Goal: Task Accomplishment & Management: Complete application form

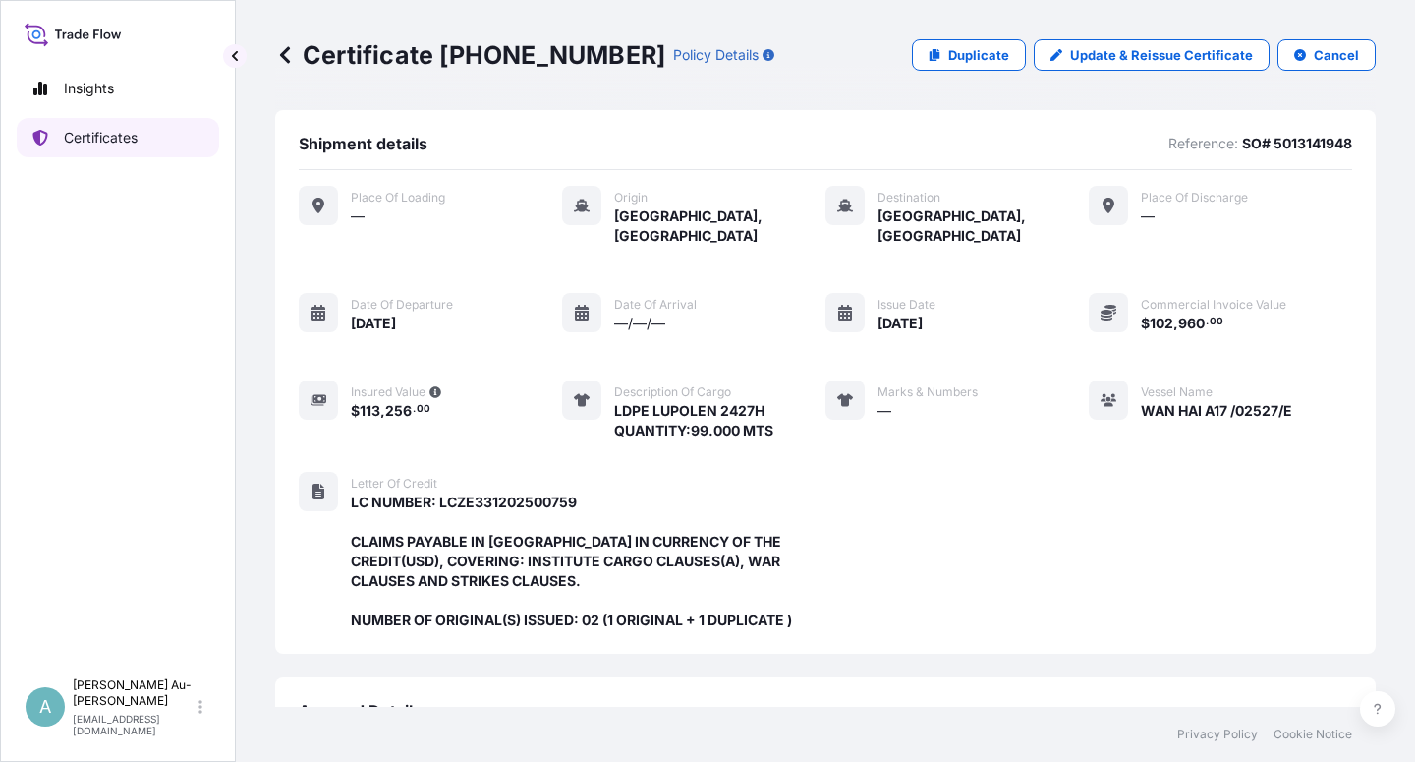
click at [110, 147] on link "Certificates" at bounding box center [118, 137] width 202 height 39
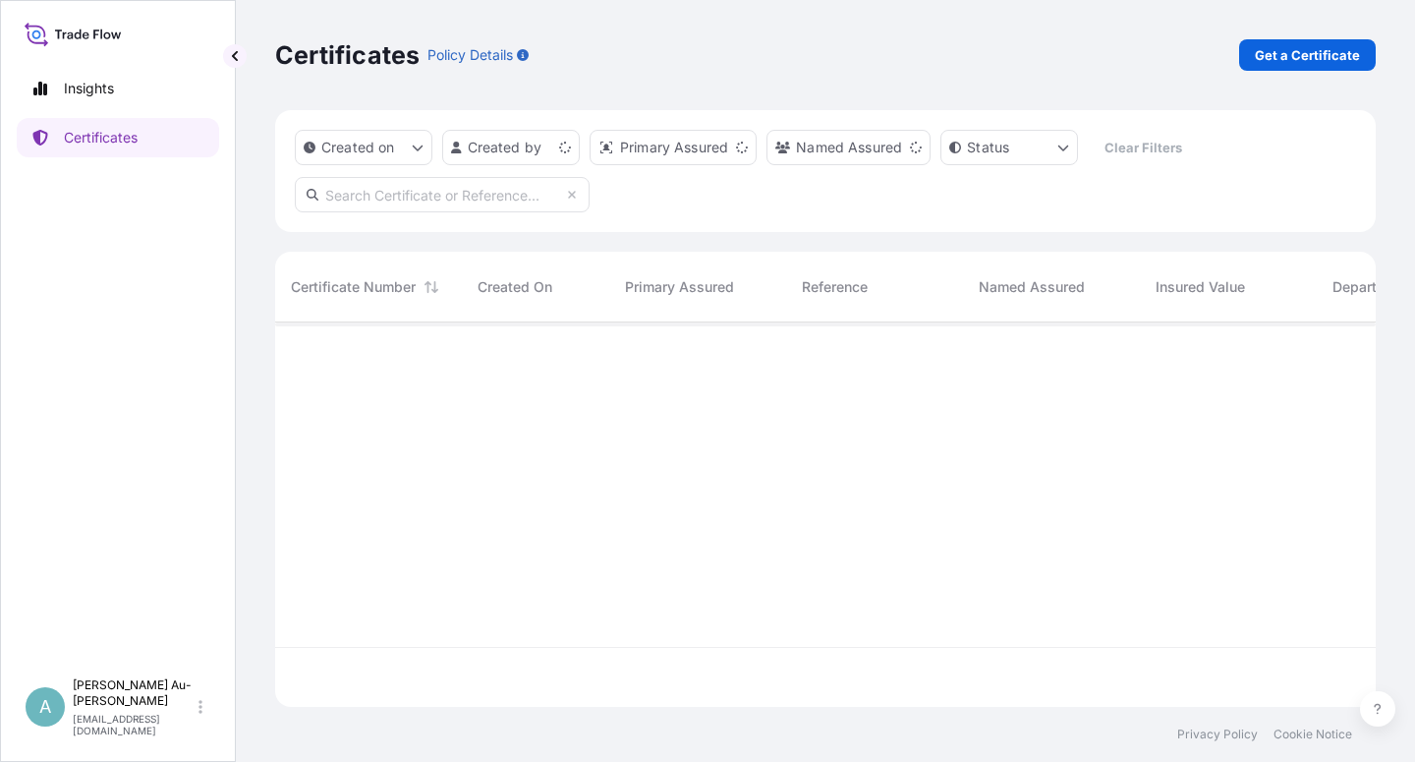
scroll to position [378, 1084]
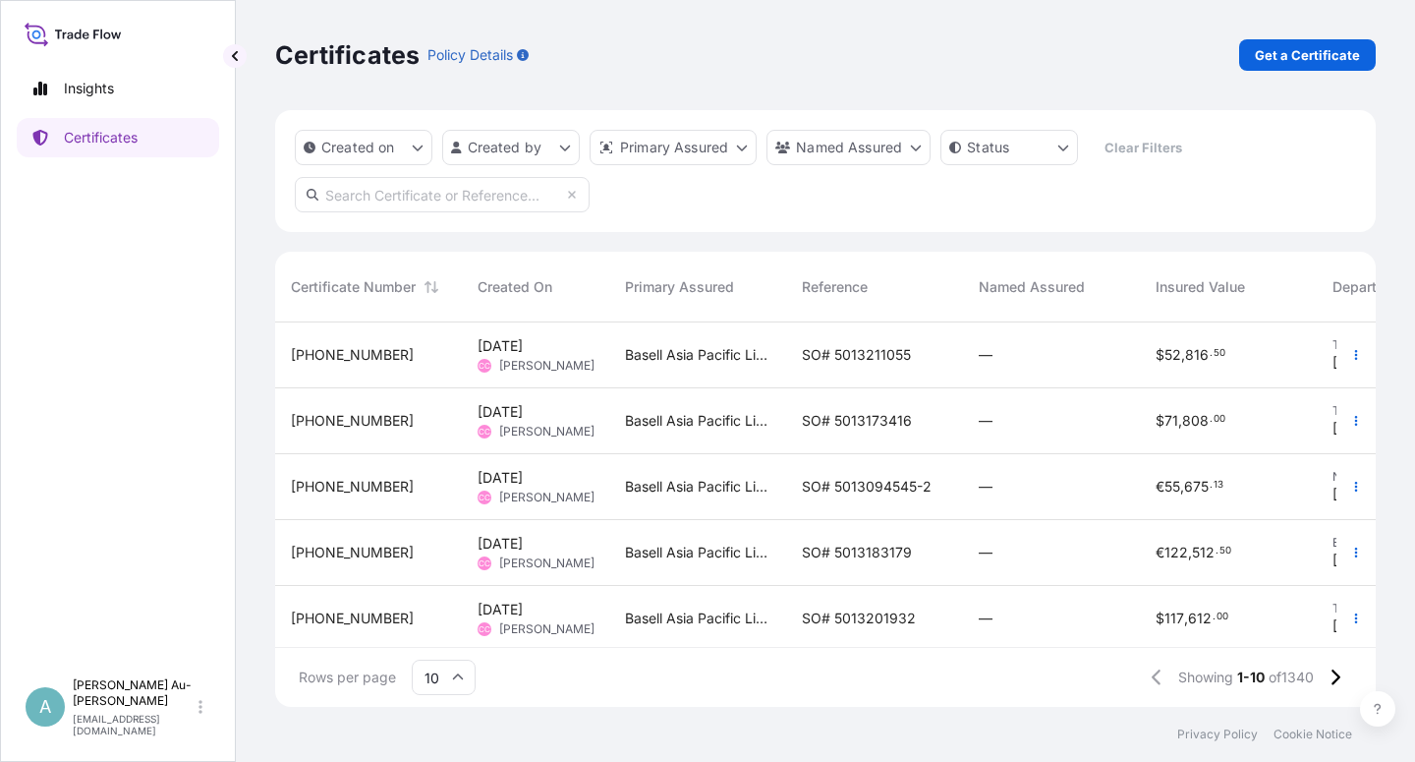
click at [368, 199] on input "text" at bounding box center [442, 194] width 295 height 35
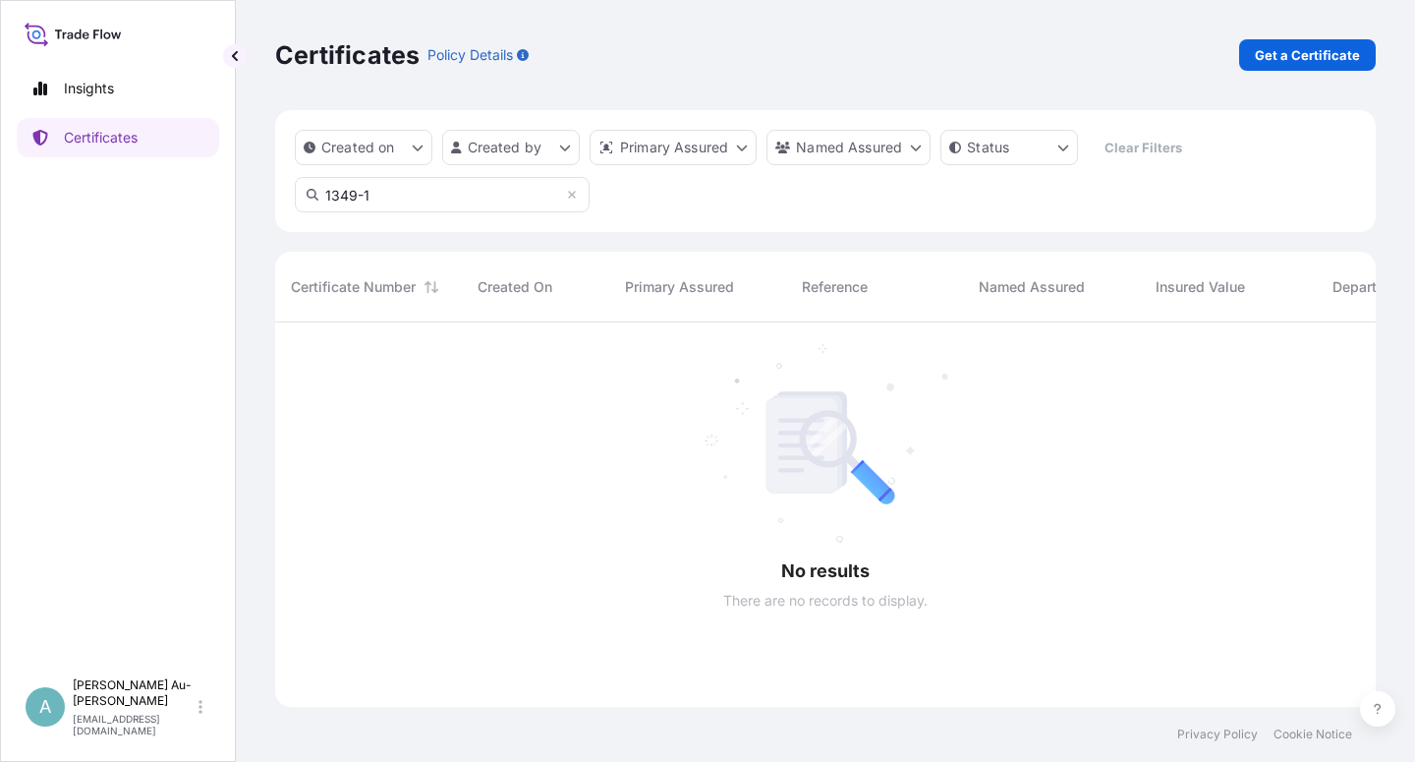
scroll to position [438, 1084]
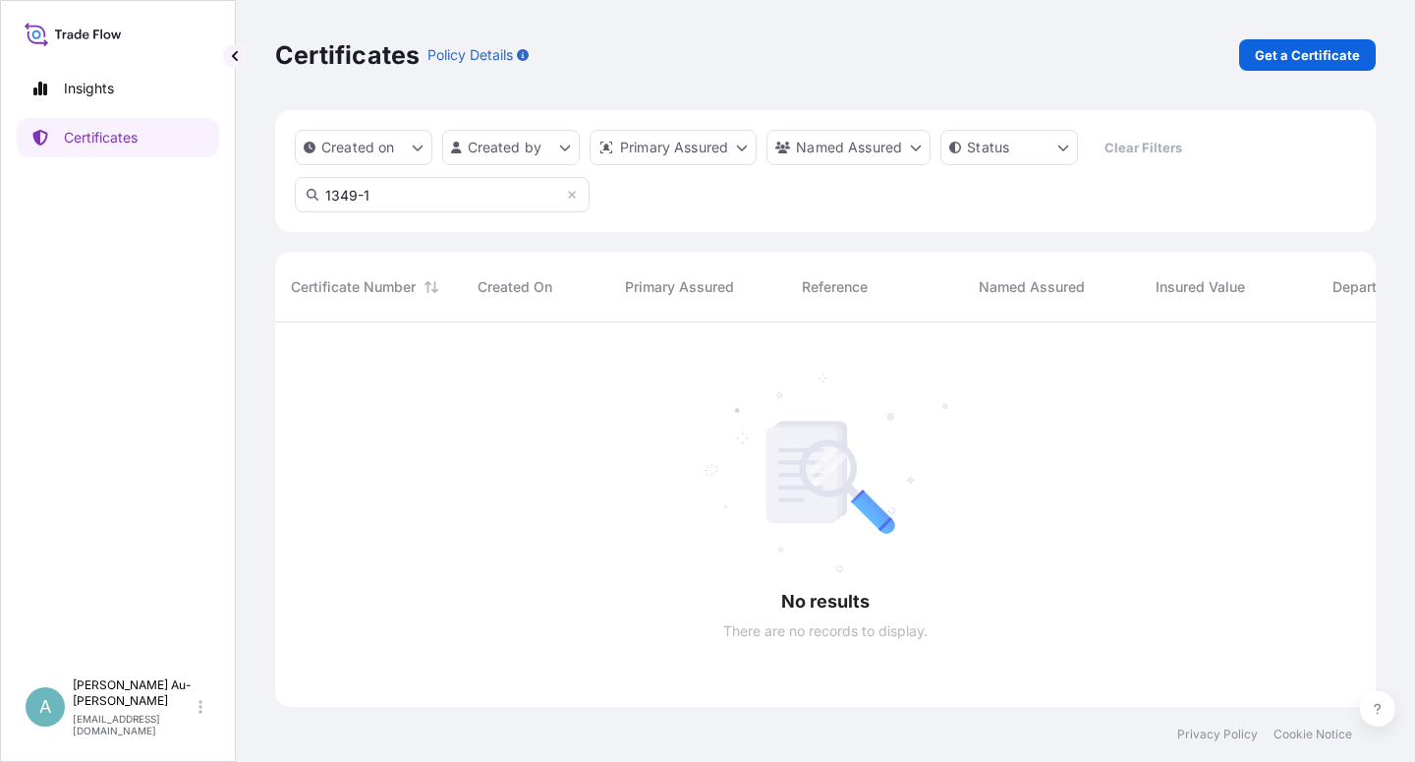
click at [400, 195] on input "1349-1" at bounding box center [442, 194] width 295 height 35
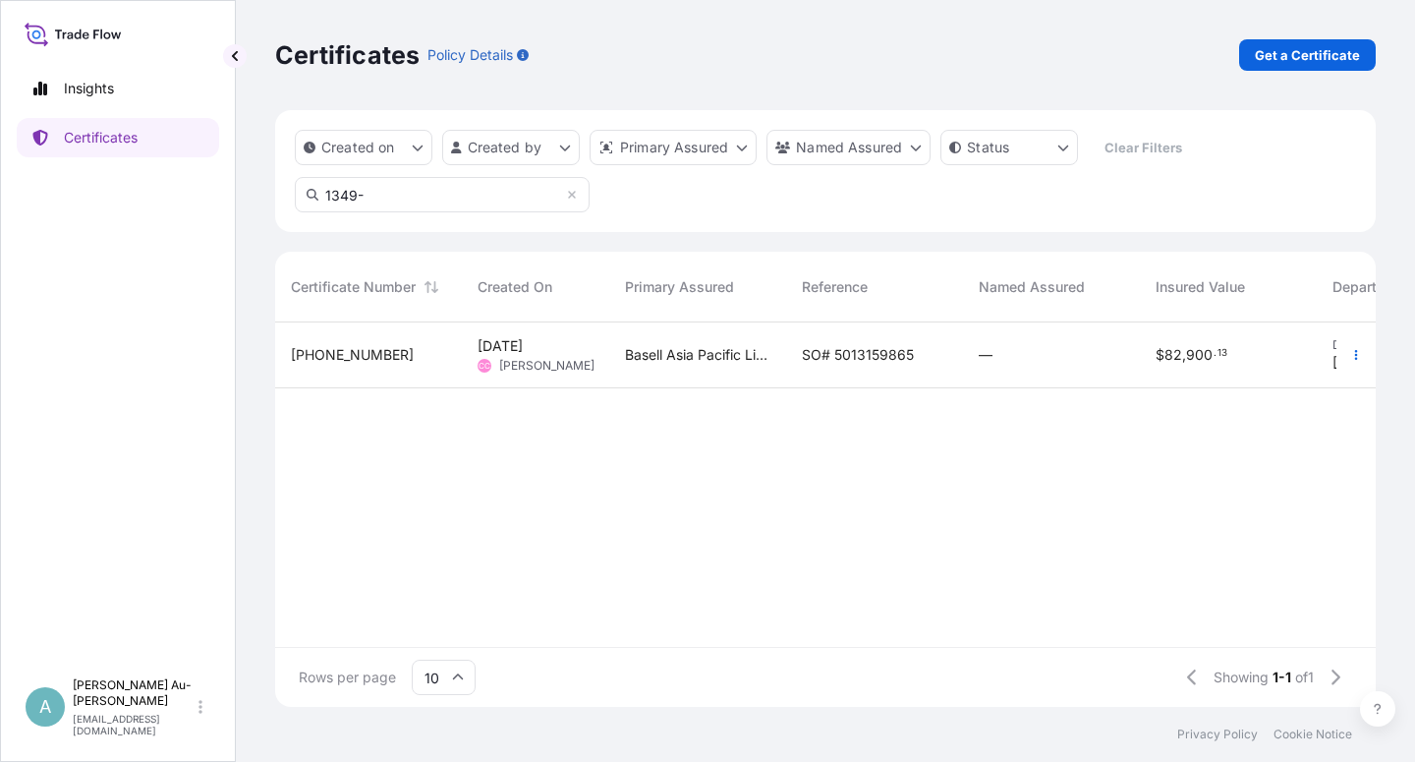
type input "1349-"
click at [707, 364] on div "Basell Asia Pacific Limited" at bounding box center [697, 355] width 177 height 66
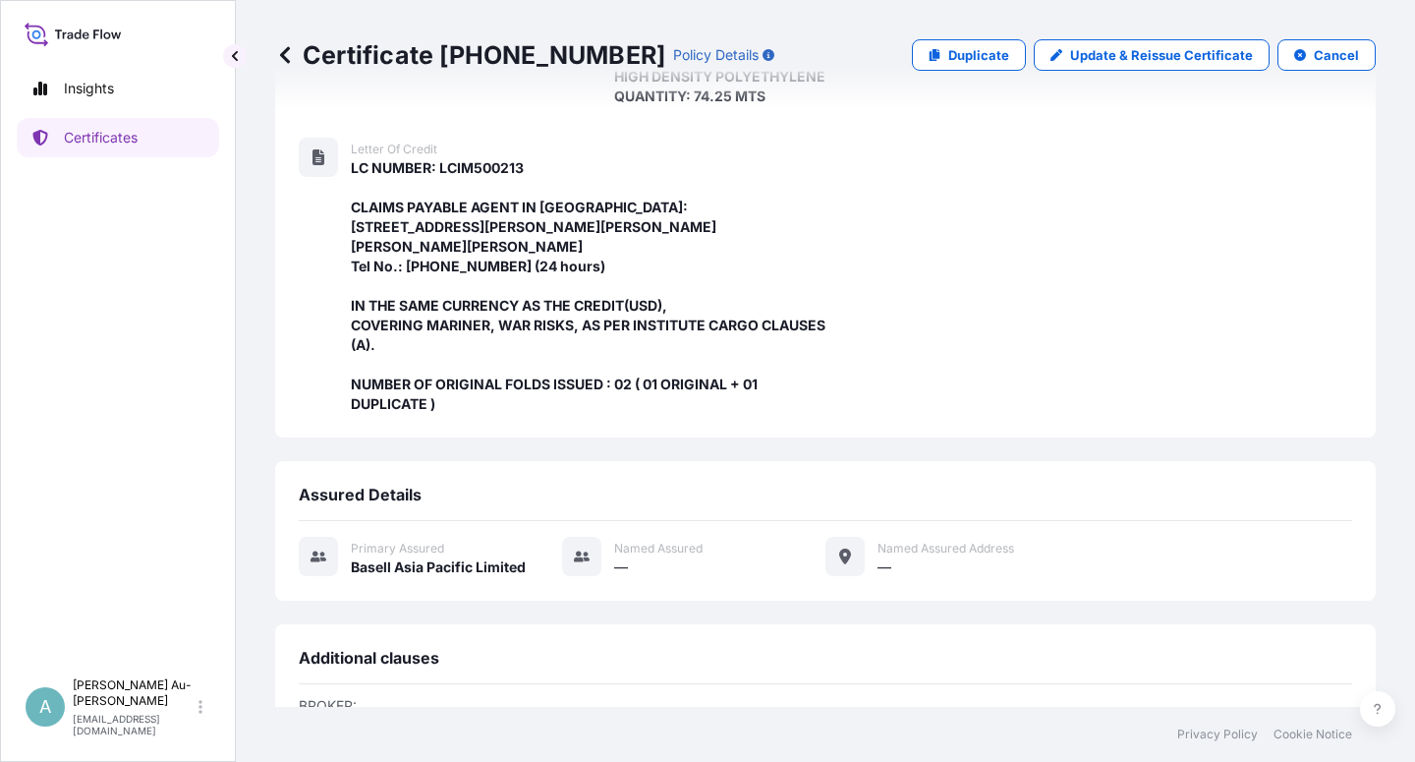
scroll to position [721, 0]
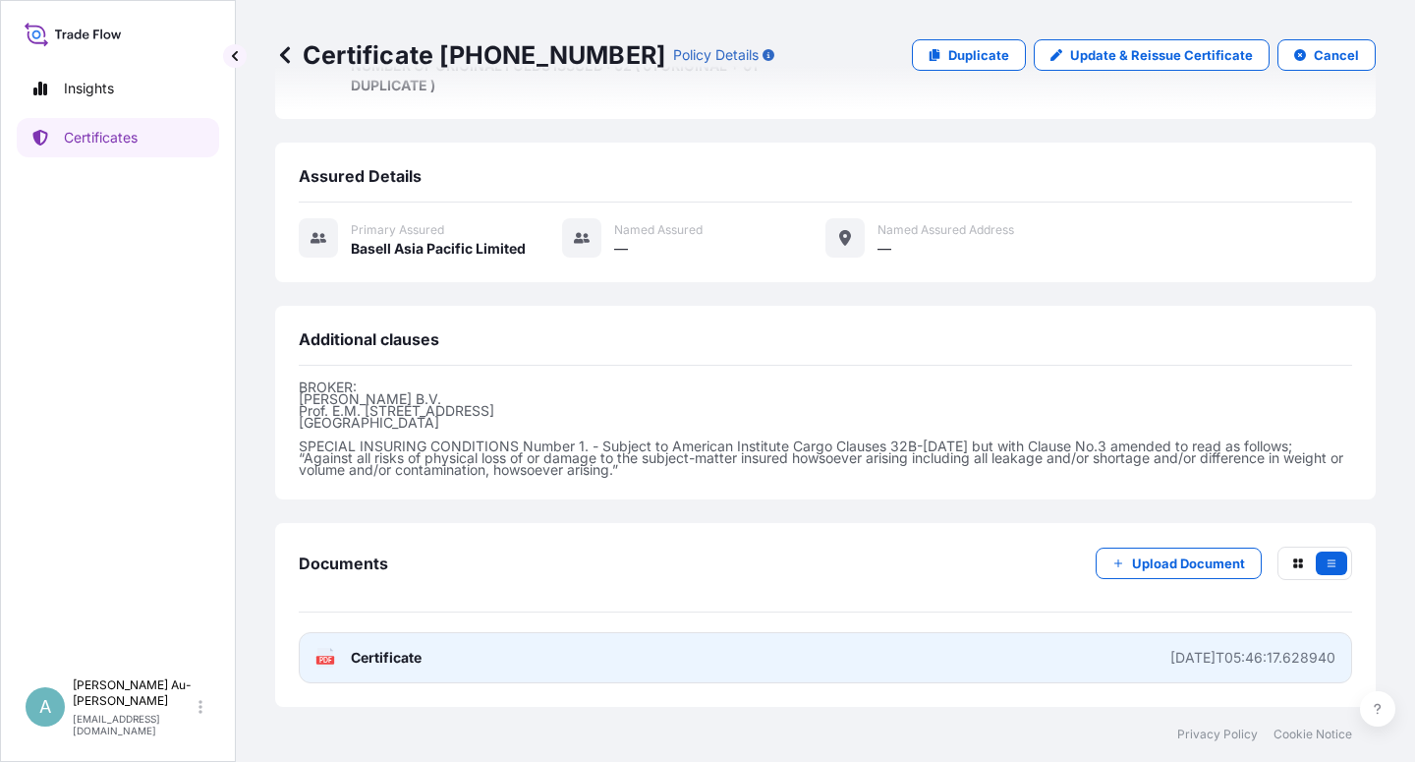
click at [381, 663] on span "Certificate" at bounding box center [386, 658] width 71 height 20
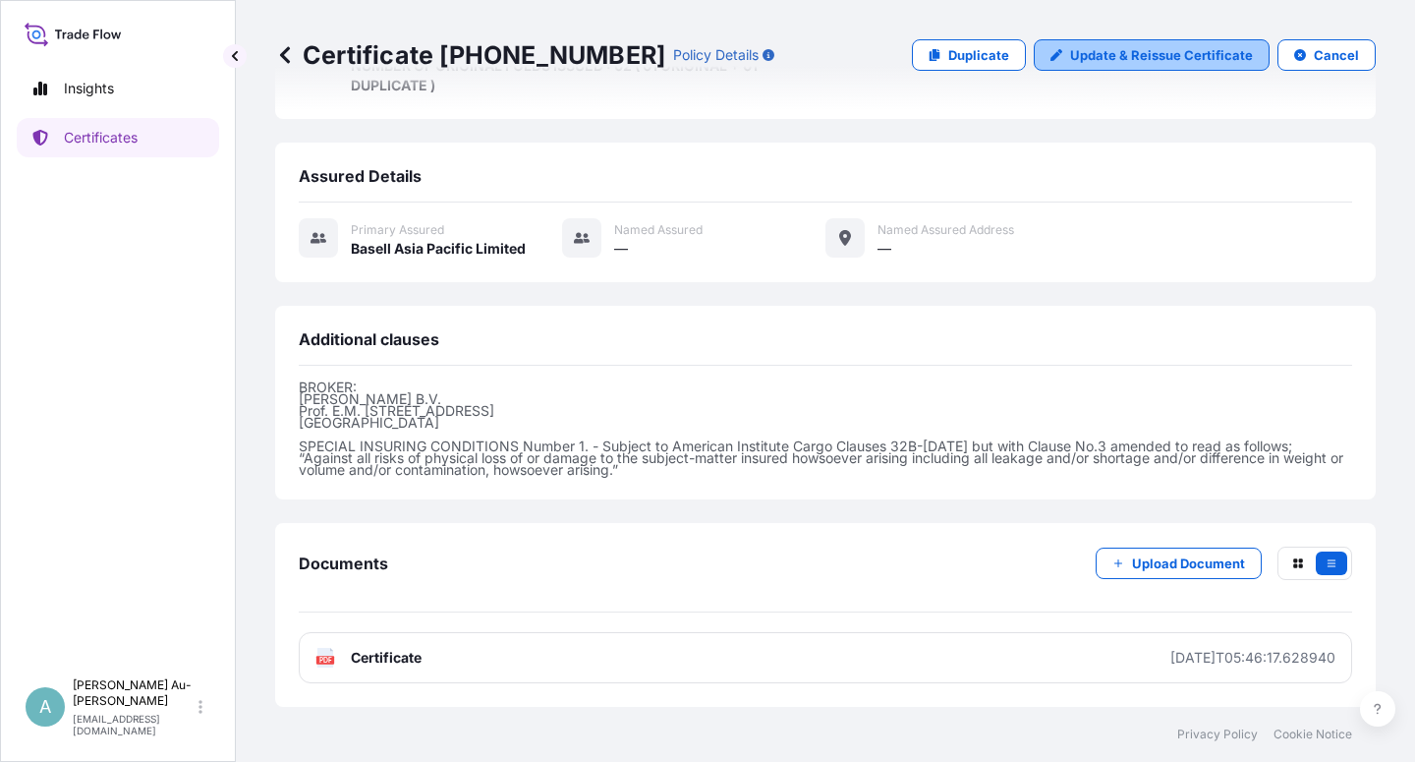
click at [1133, 56] on p "Update & Reissue Certificate" at bounding box center [1161, 55] width 183 height 20
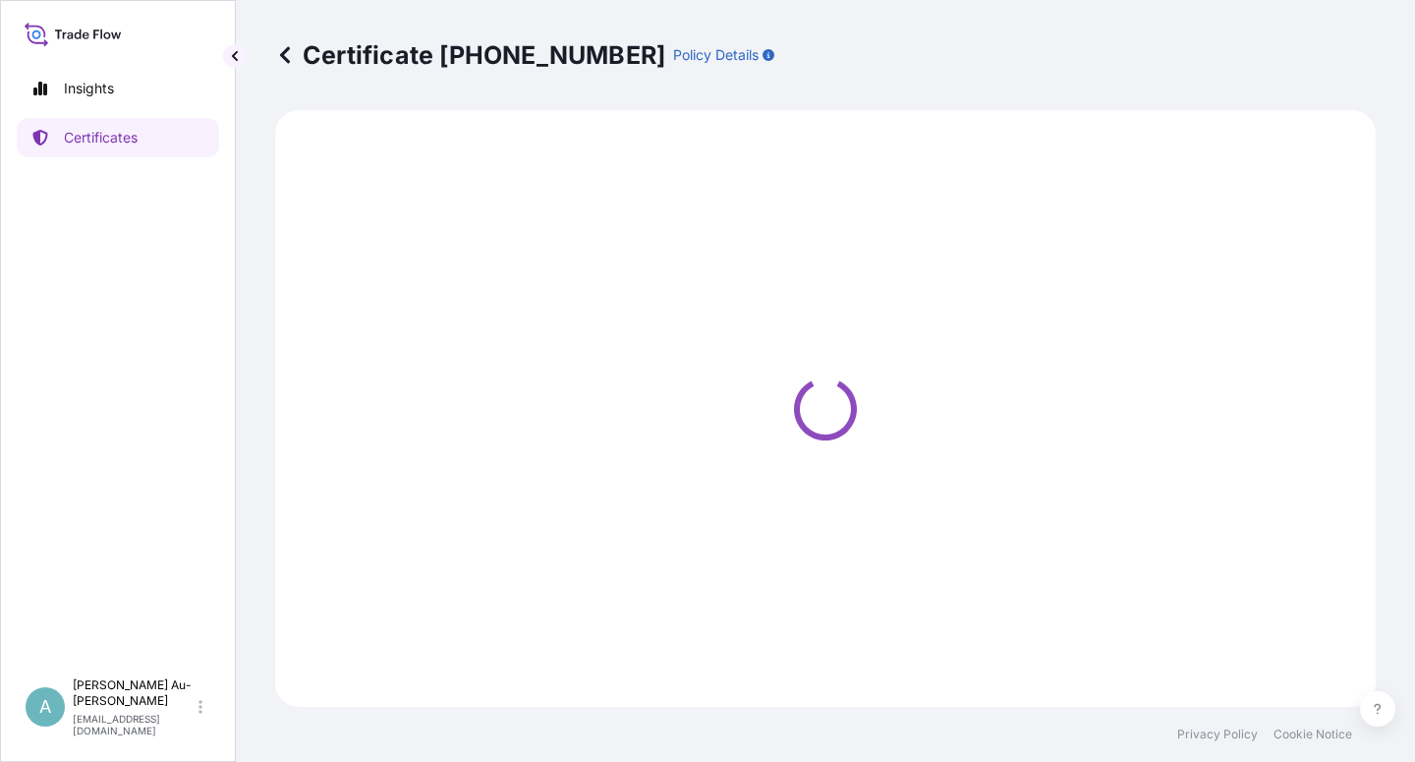
select select "Sea"
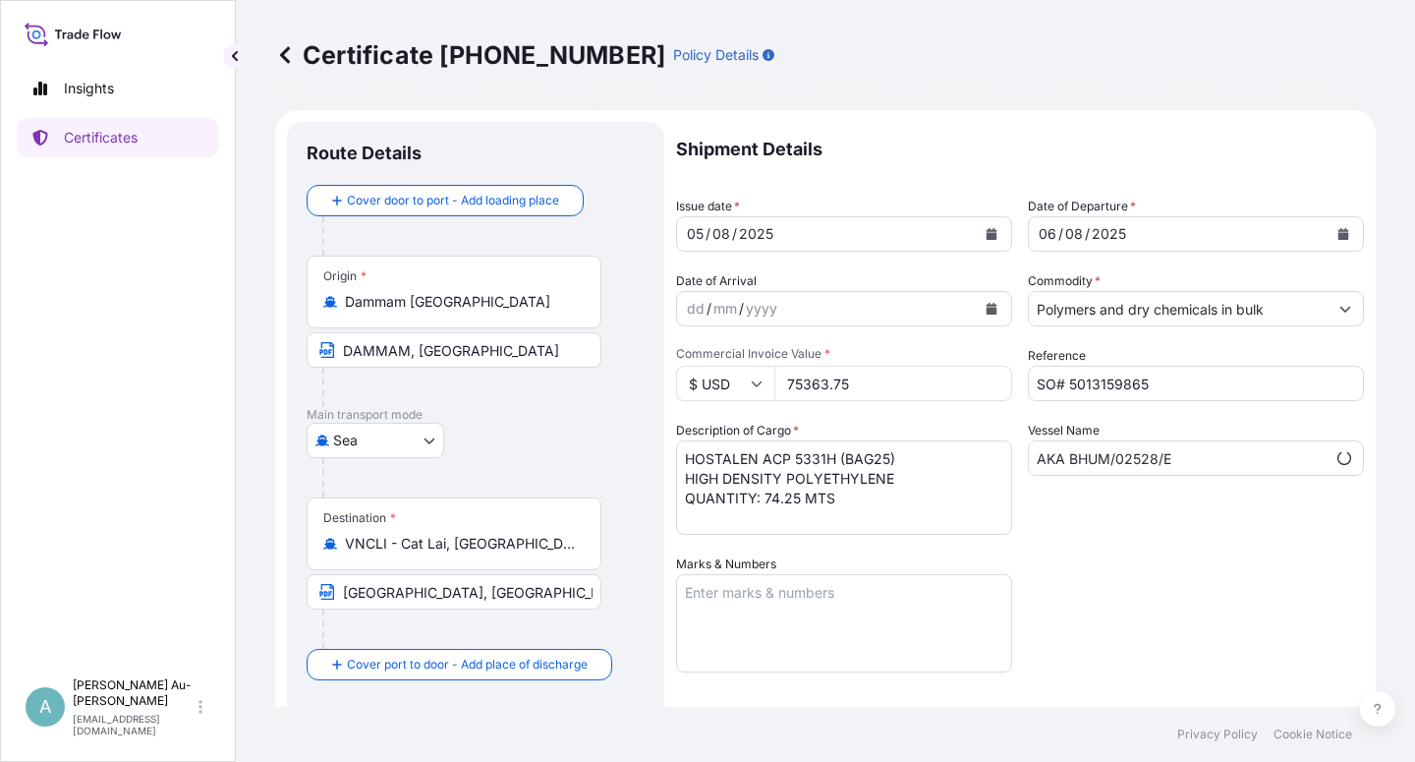
select select "32034"
click at [977, 230] on button "Calendar" at bounding box center [991, 233] width 31 height 31
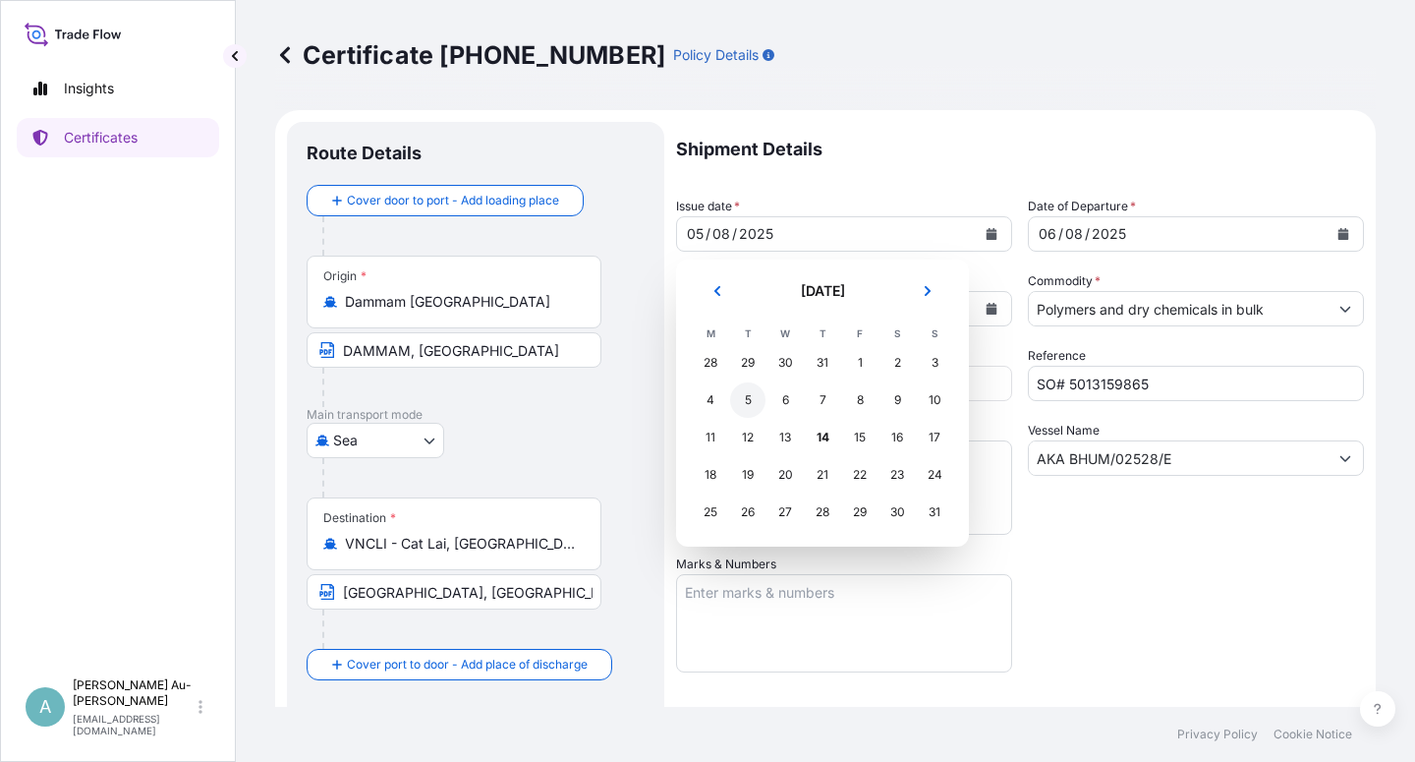
click at [745, 398] on div "5" at bounding box center [747, 399] width 35 height 35
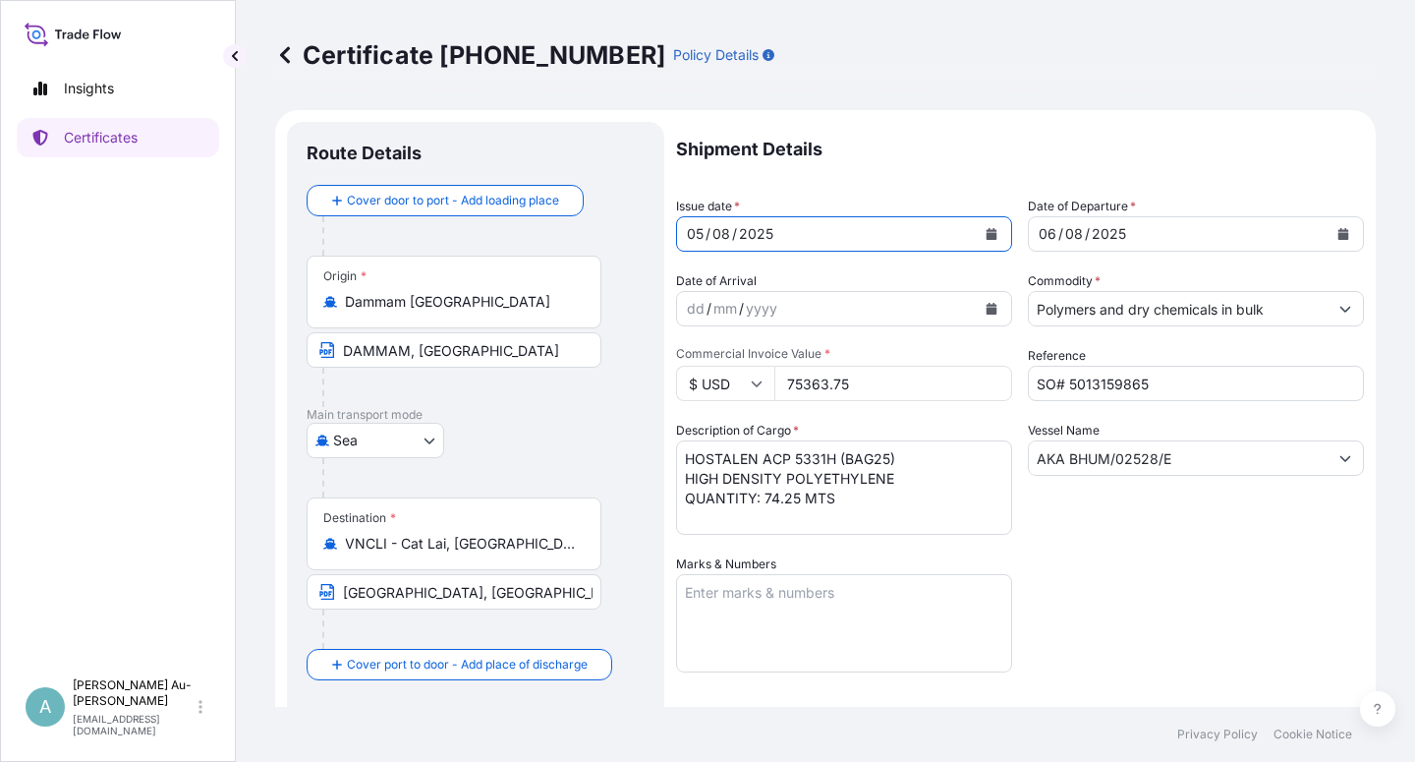
click at [1088, 588] on div "Shipment Details Issue date * [DATE] Date of Departure * [DATE] Date of Arrival…" at bounding box center [1020, 627] width 688 height 1011
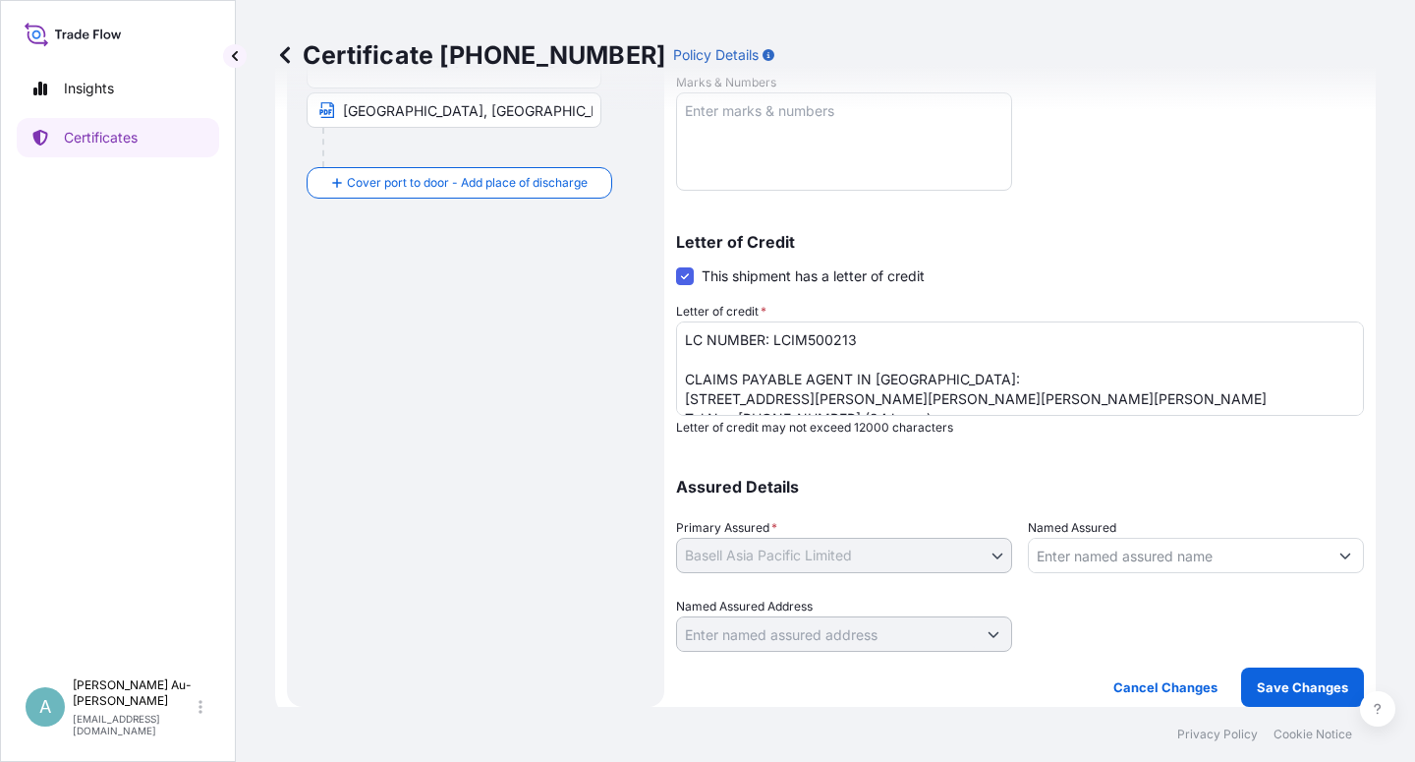
scroll to position [140, 0]
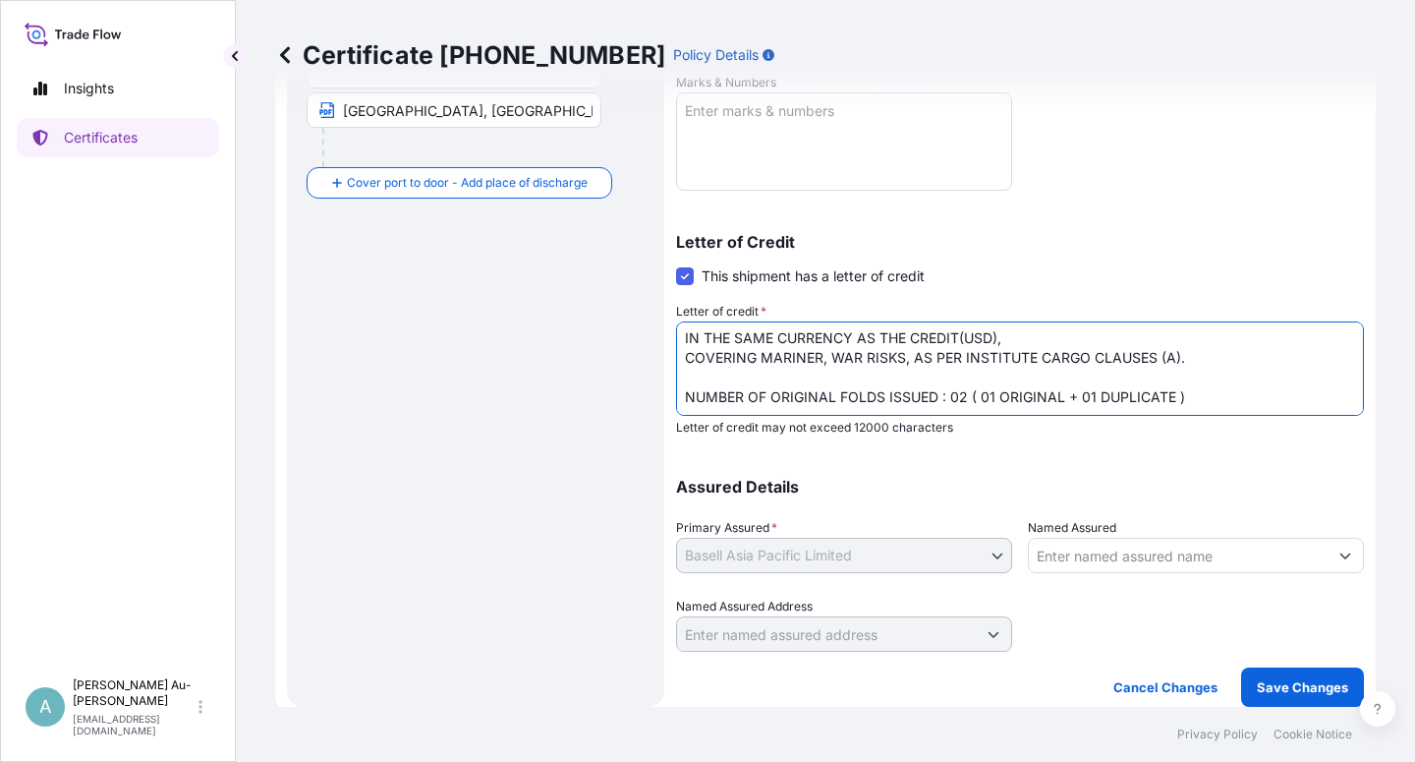
click at [881, 399] on textarea "LC NUMBER: LCIM500213 CLAIMS PAYABLE AGENT IN [GEOGRAPHIC_DATA]: [STREET_ADDRES…" at bounding box center [1020, 368] width 688 height 94
type textarea "LC NUMBER: LCIM500213 CLAIMS PAYABLE AGENT IN [GEOGRAPHIC_DATA]: [STREET_ADDRES…"
click at [1194, 485] on p "Assured Details" at bounding box center [1020, 487] width 688 height 16
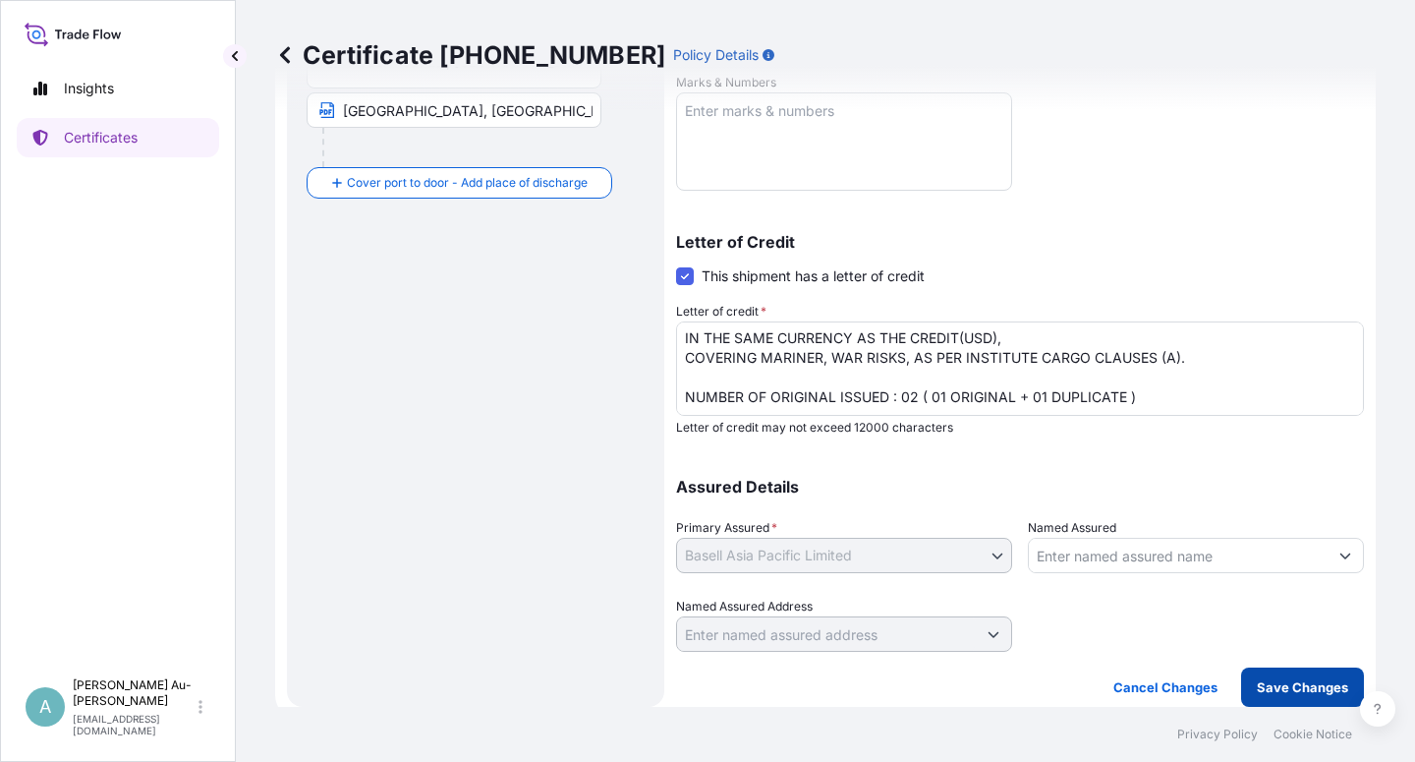
click at [1308, 692] on p "Save Changes" at bounding box center [1302, 687] width 91 height 20
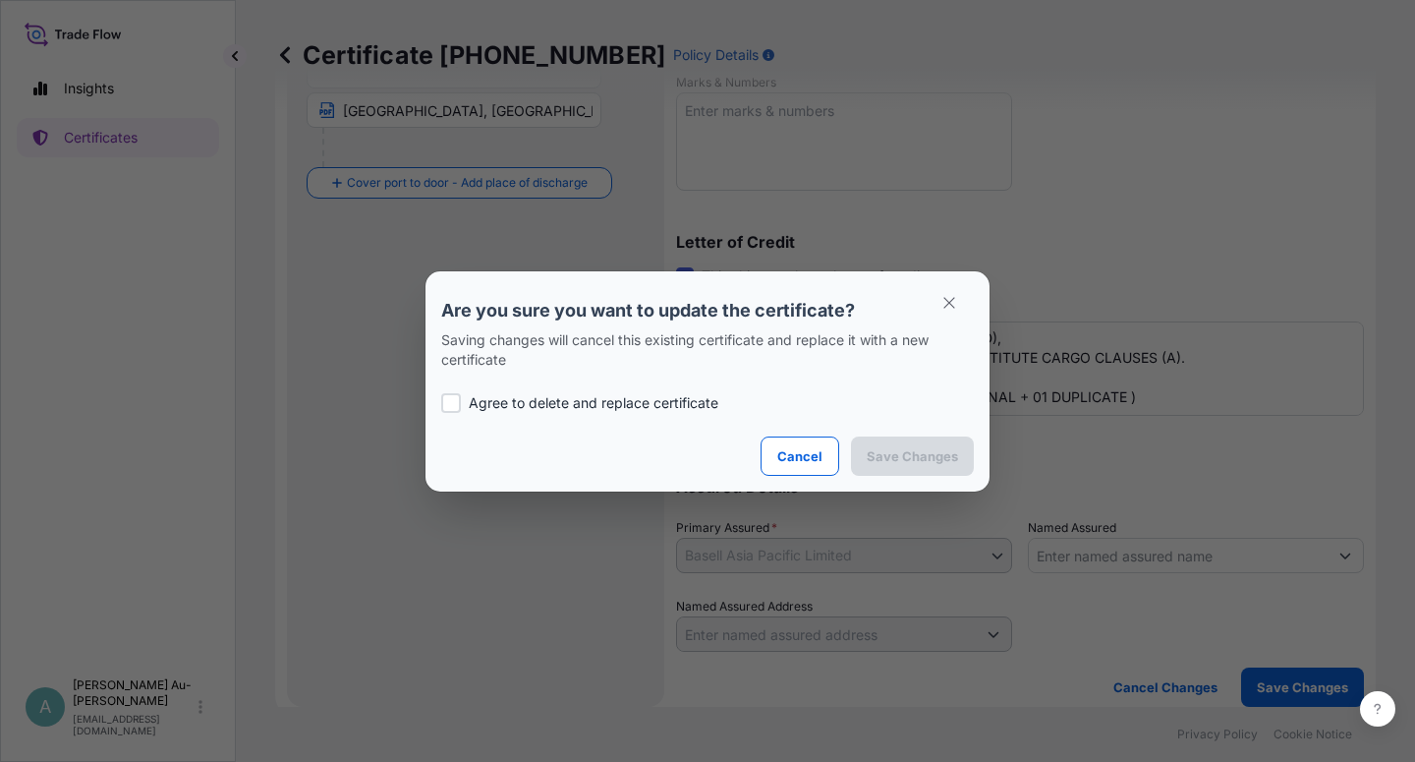
click at [469, 407] on p "Agree to delete and replace certificate" at bounding box center [594, 403] width 250 height 20
checkbox input "true"
click at [873, 465] on p "Save Changes" at bounding box center [912, 456] width 91 height 20
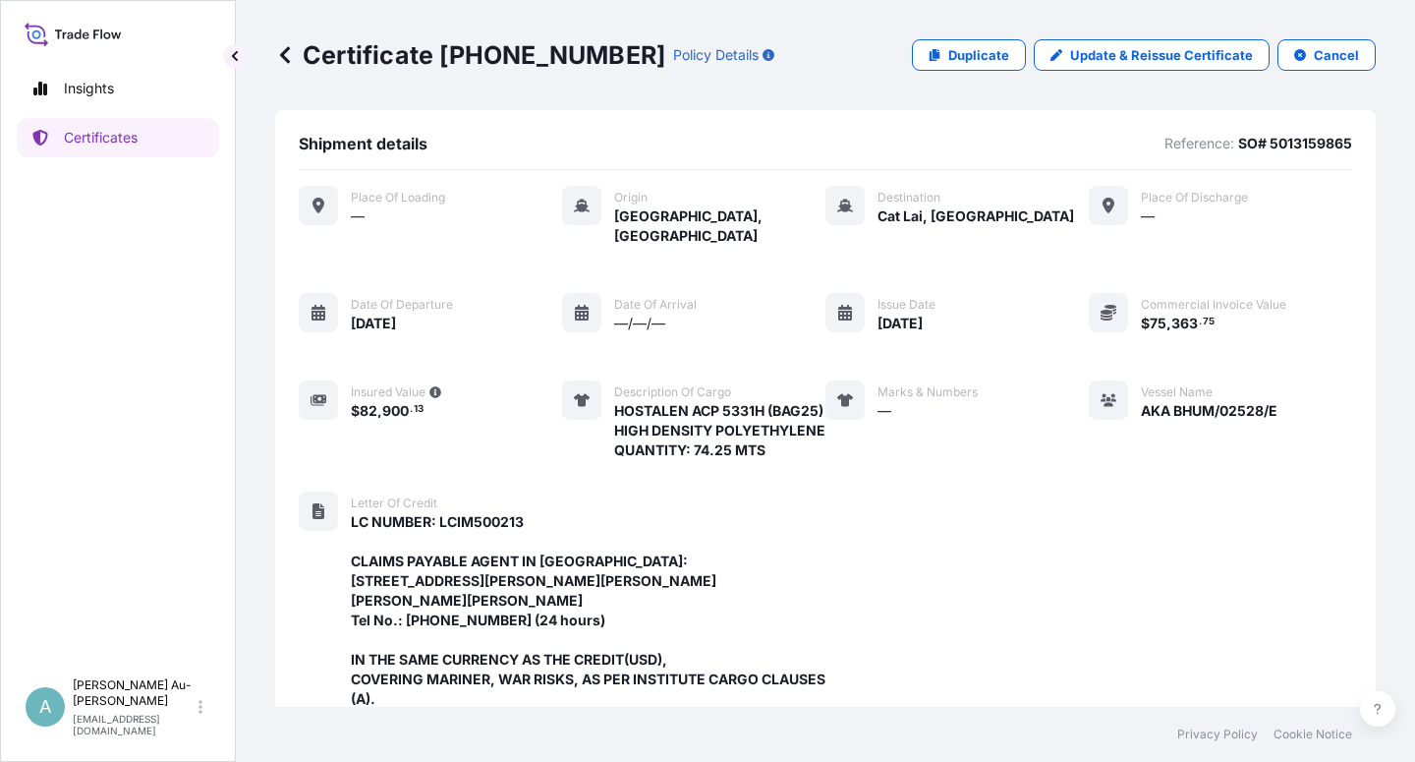
scroll to position [702, 0]
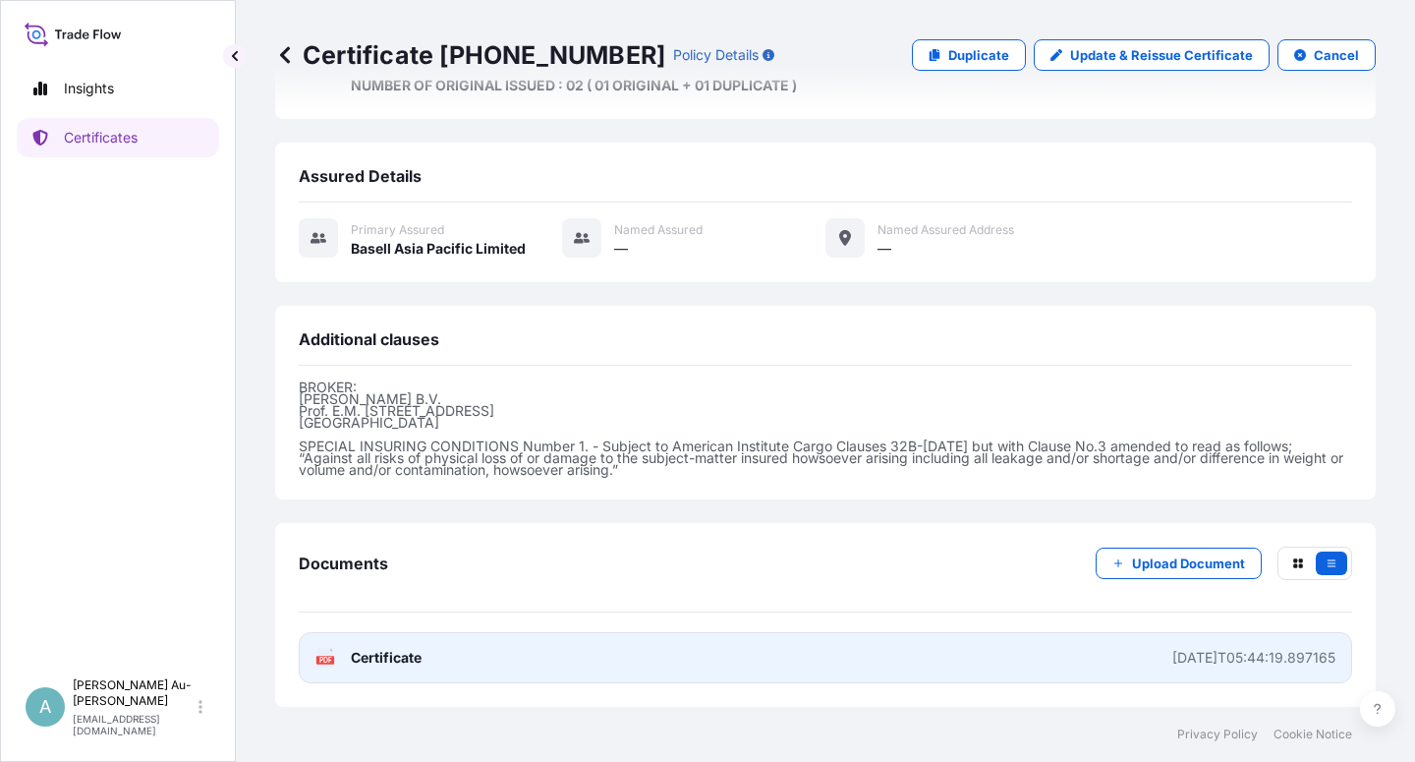
click at [390, 655] on span "Certificate" at bounding box center [386, 658] width 71 height 20
